Goal: Information Seeking & Learning: Learn about a topic

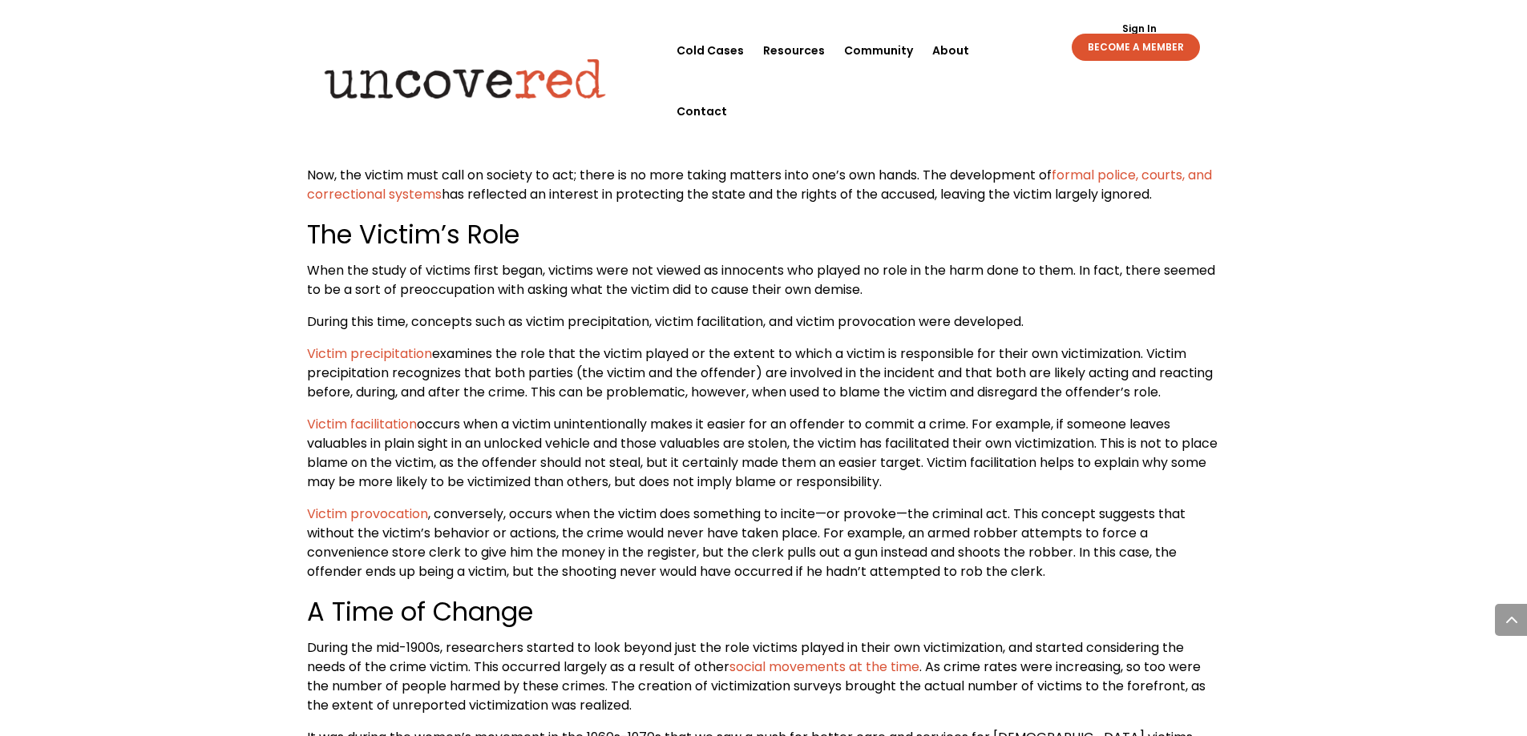
scroll to position [1202, 0]
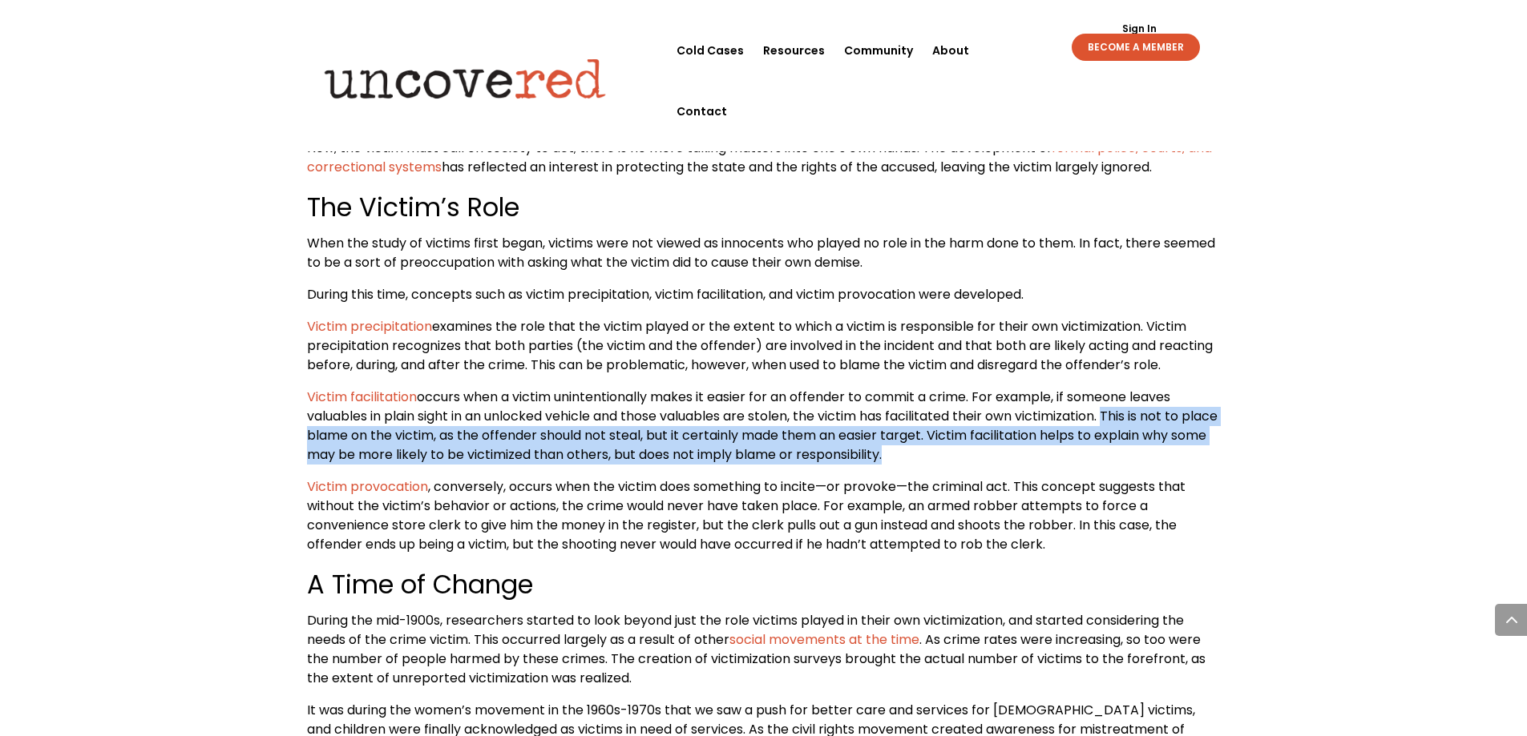
drag, startPoint x: 1120, startPoint y: 422, endPoint x: 1130, endPoint y: 454, distance: 32.7
click at [1130, 454] on p "Victim facilitation occurs when a victim unintentionally makes it easier for an…" at bounding box center [764, 433] width 914 height 90
copy span "This is not to place blame on the victim, as the offender should not steal, but…"
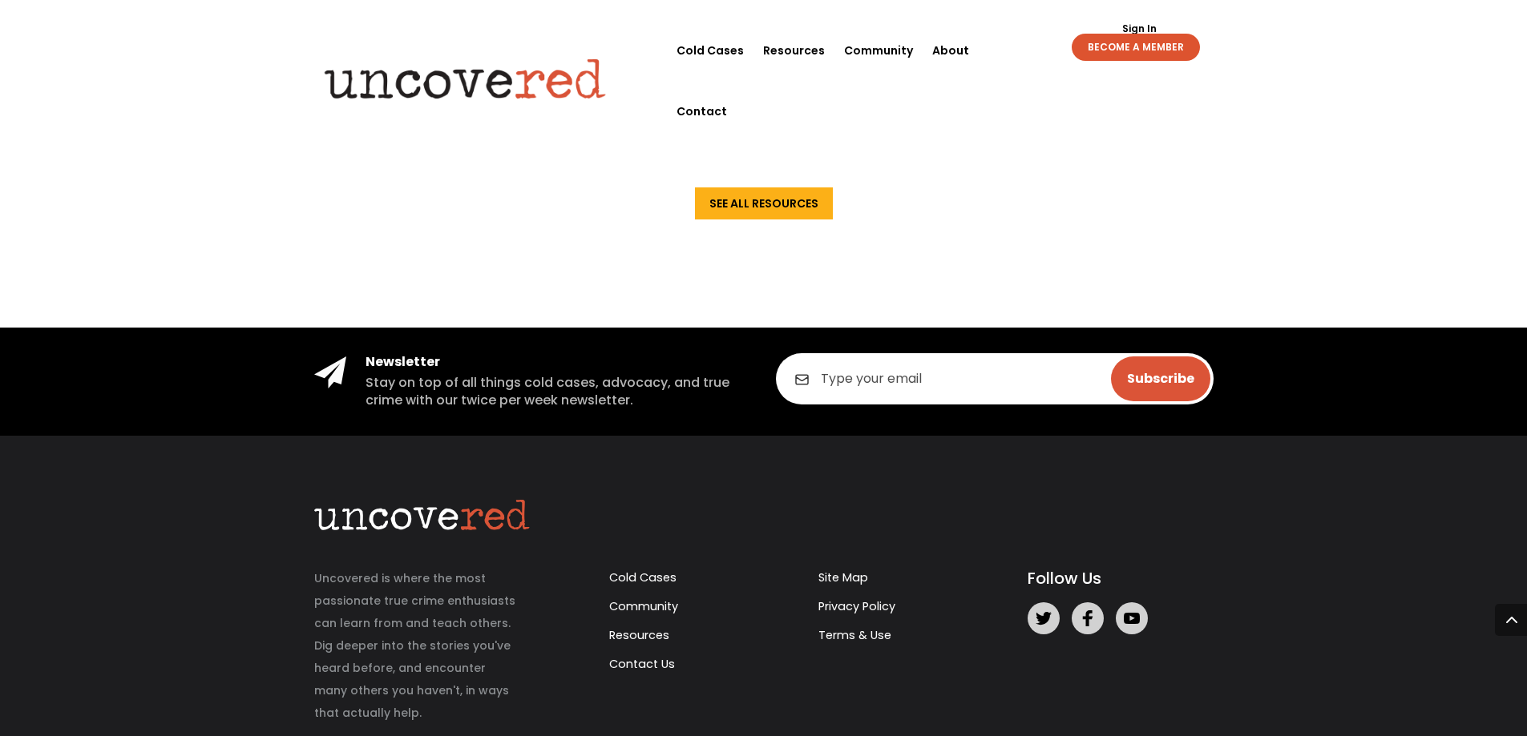
scroll to position [2164, 0]
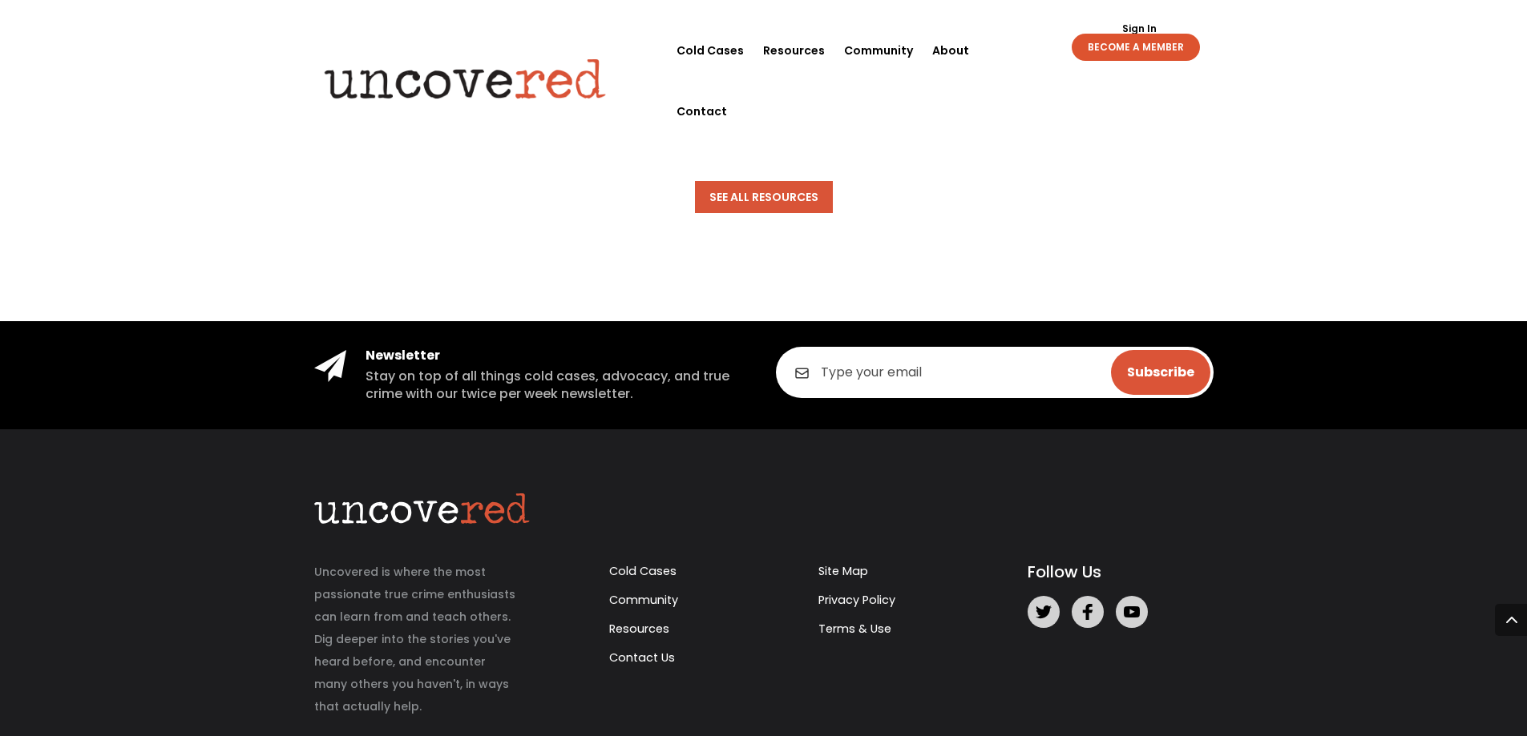
click at [760, 181] on link "See All Resources" at bounding box center [764, 197] width 138 height 32
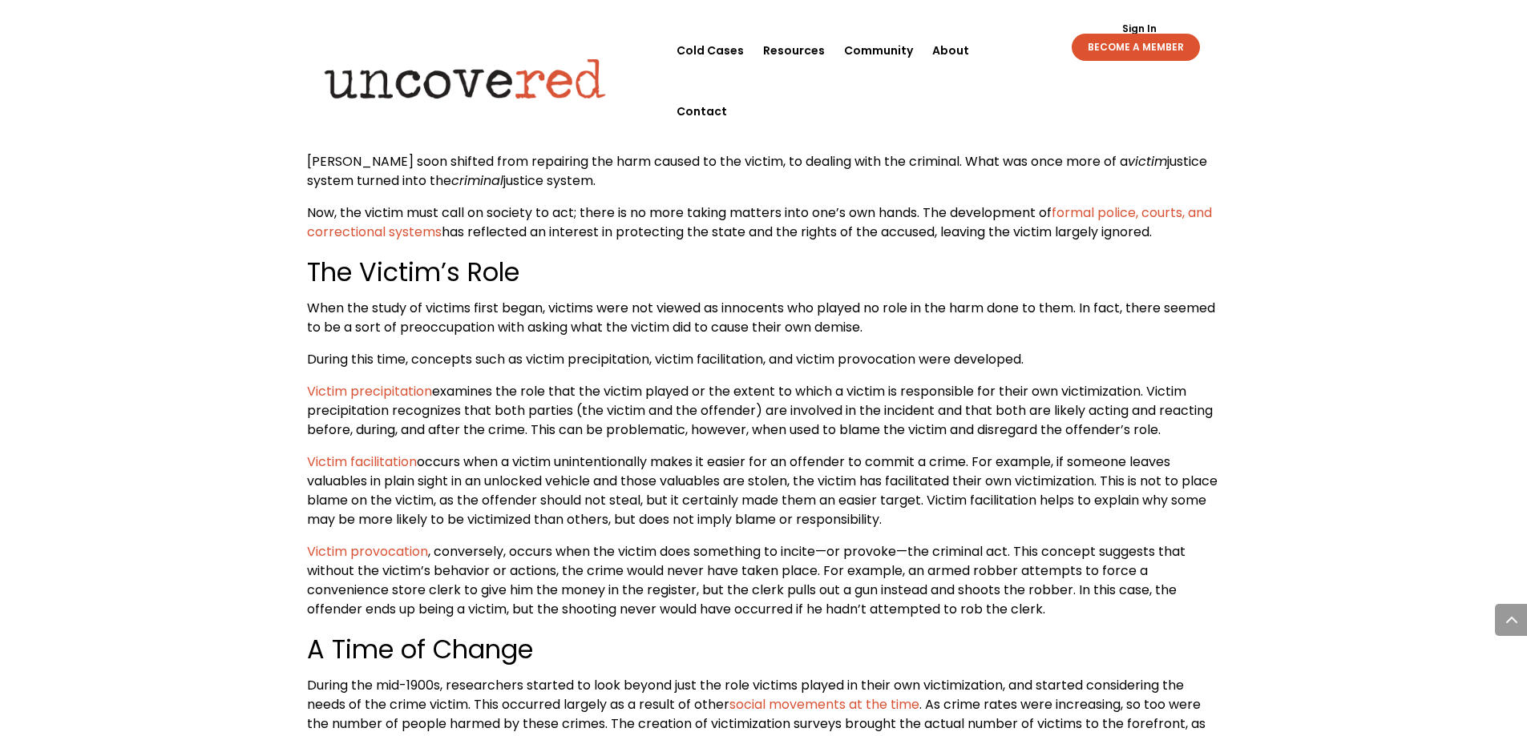
scroll to position [1282, 0]
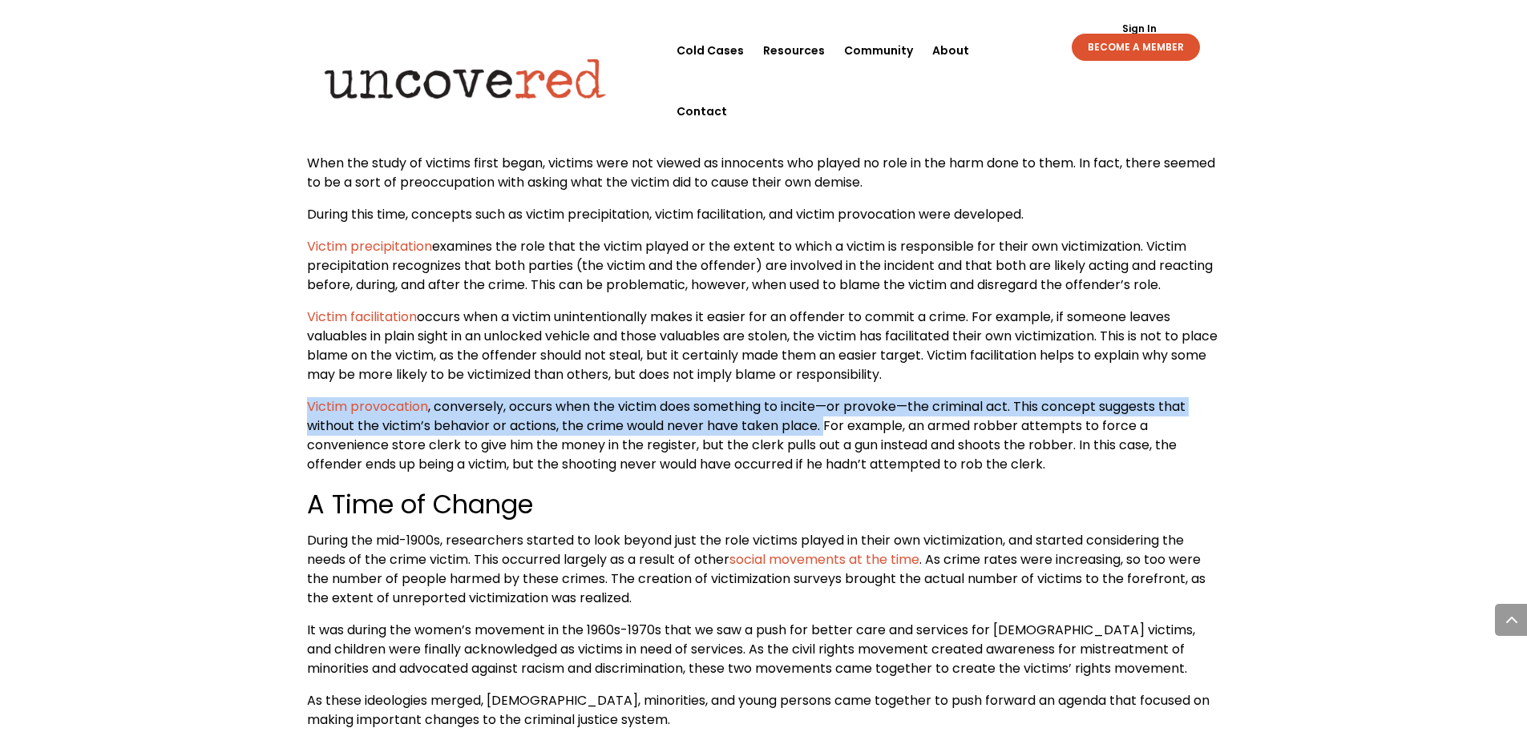
drag, startPoint x: 305, startPoint y: 407, endPoint x: 826, endPoint y: 429, distance: 521.3
copy p "Victim provocation , conversely, occurs when the victim does something to incit…"
